Goal: Navigation & Orientation: Find specific page/section

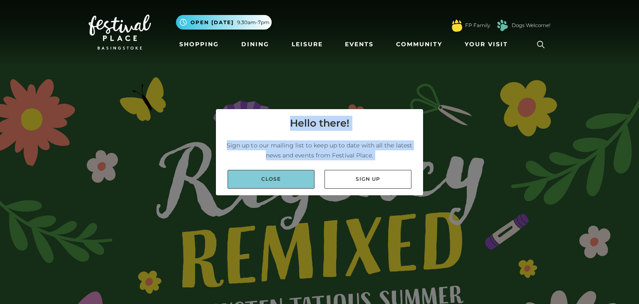
click at [281, 185] on link "Close" at bounding box center [271, 179] width 87 height 19
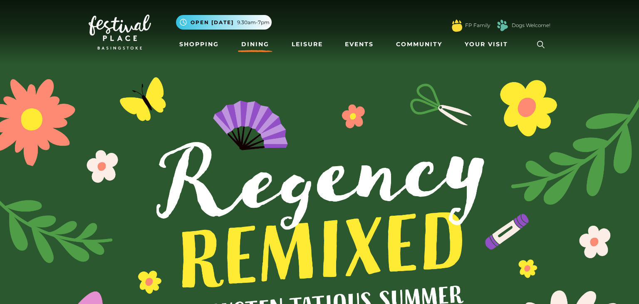
click at [253, 49] on link "Dining" at bounding box center [255, 44] width 35 height 15
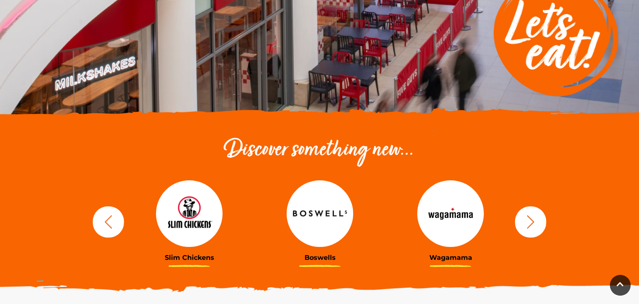
scroll to position [170, 0]
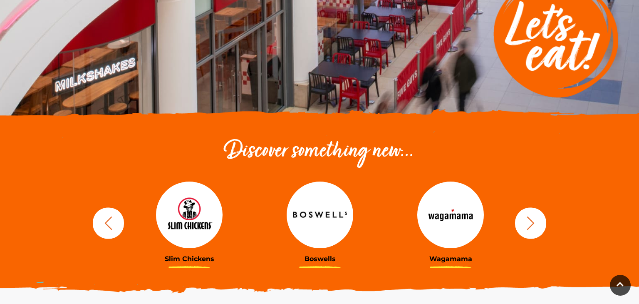
click at [527, 225] on icon "button" at bounding box center [530, 222] width 15 height 15
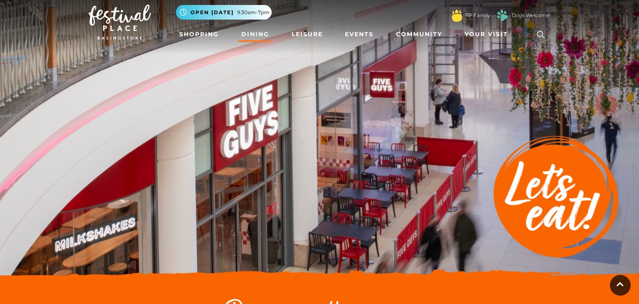
scroll to position [0, 0]
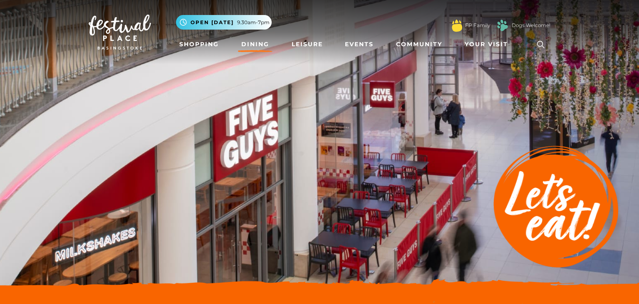
click at [392, 147] on img at bounding box center [319, 145] width 639 height 291
click at [599, 208] on img at bounding box center [556, 208] width 125 height 125
